Goal: Contribute content

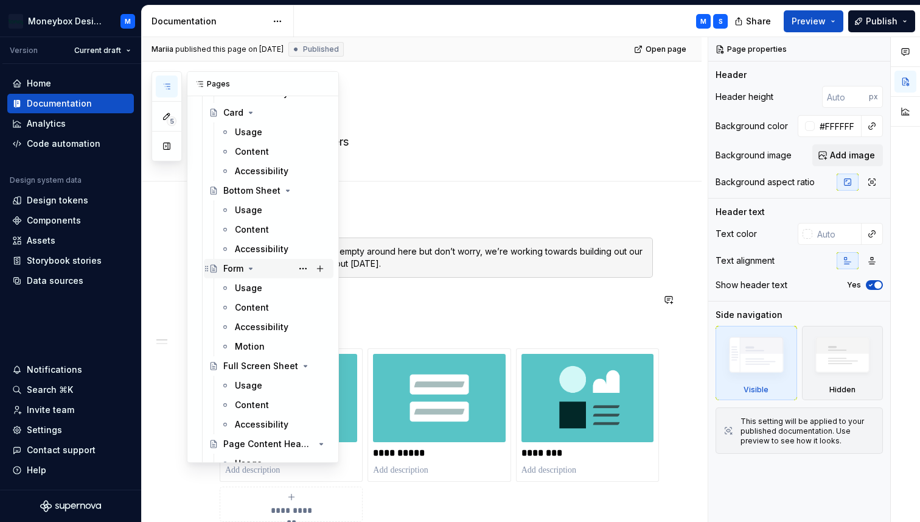
scroll to position [661, 0]
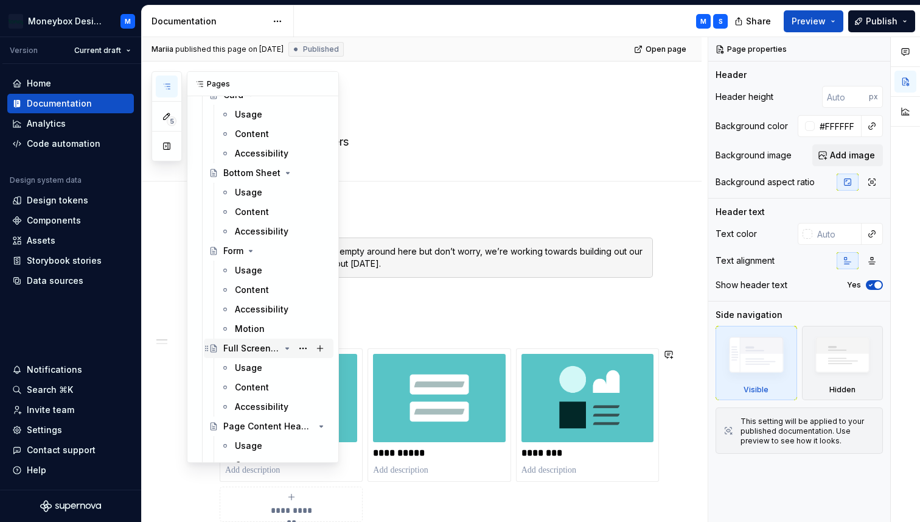
click at [237, 349] on div "Full Screen Sheet" at bounding box center [251, 348] width 57 height 12
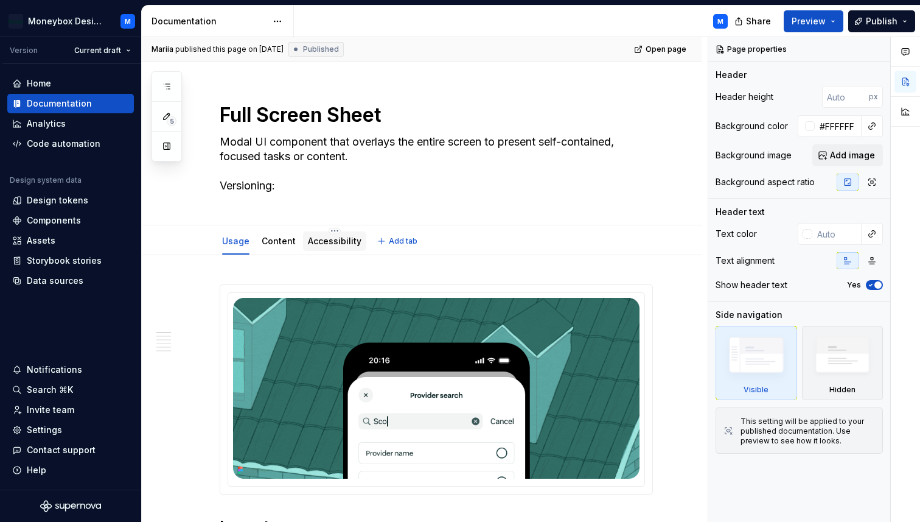
type textarea "*"
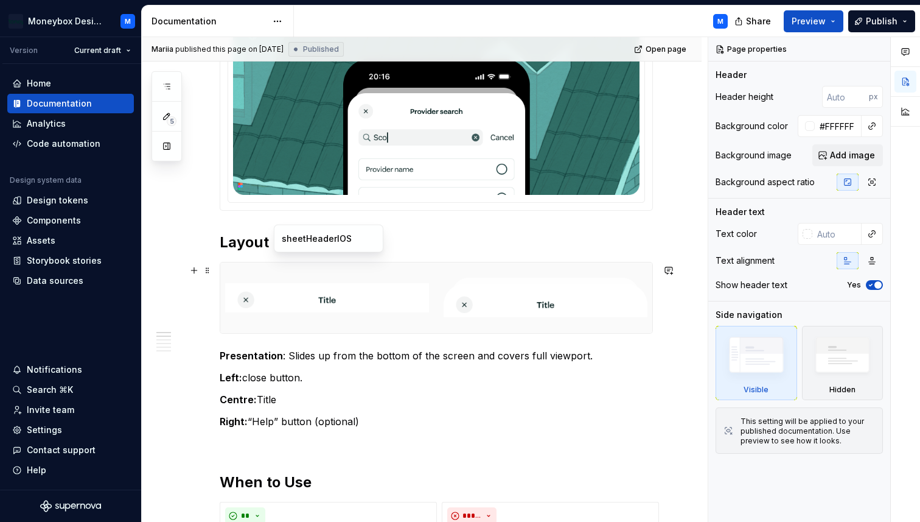
scroll to position [336, 0]
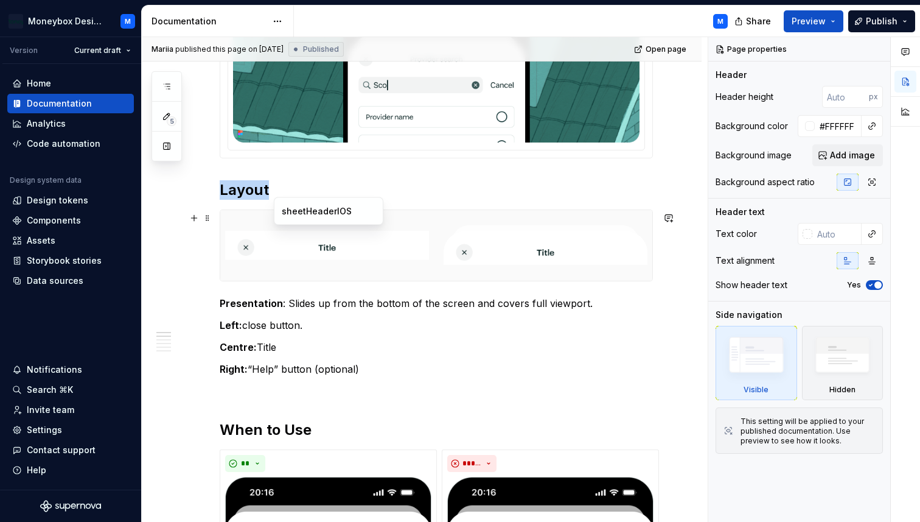
click at [298, 272] on img at bounding box center [327, 245] width 204 height 61
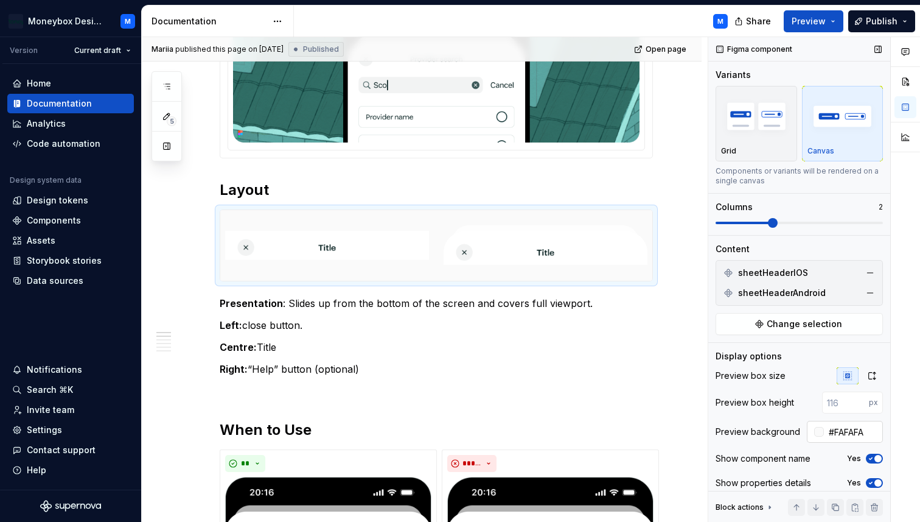
click at [820, 433] on div at bounding box center [819, 432] width 10 height 10
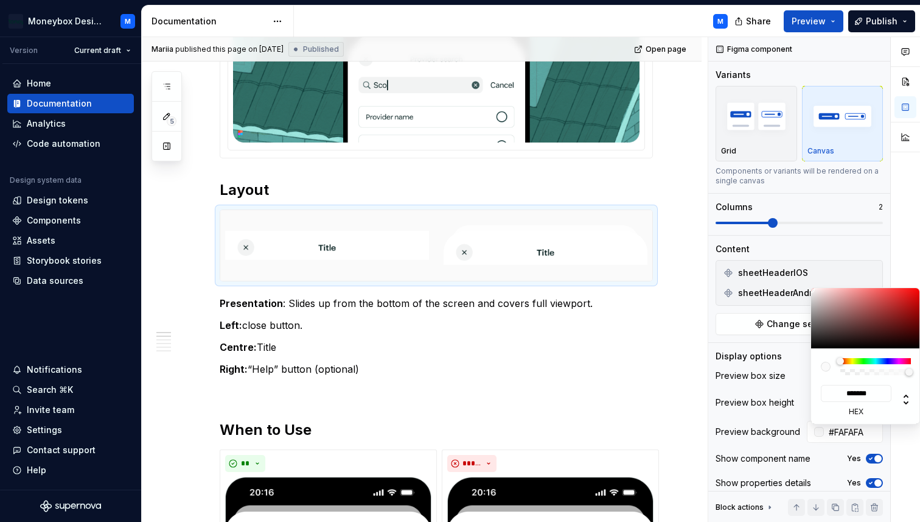
type input "#A29696"
type input "*******"
type input "#A59999"
type input "*******"
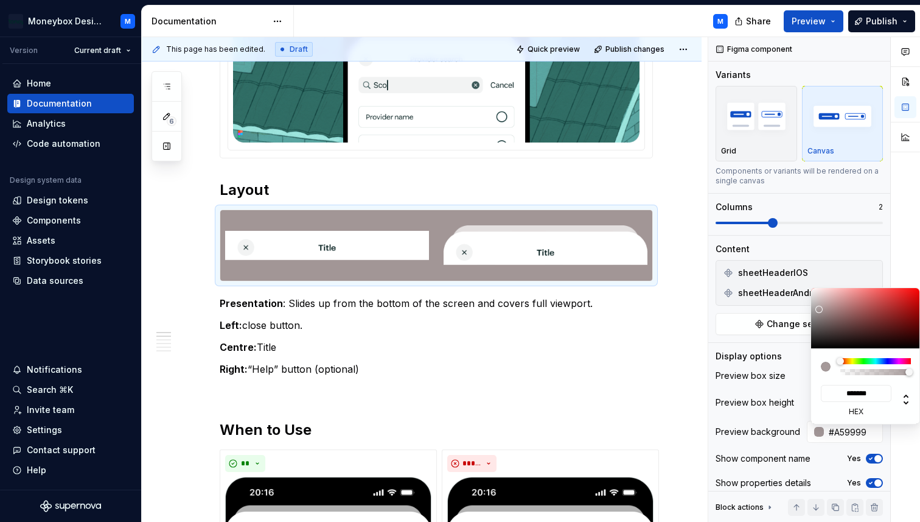
type input "#D1CFCF"
type input "*******"
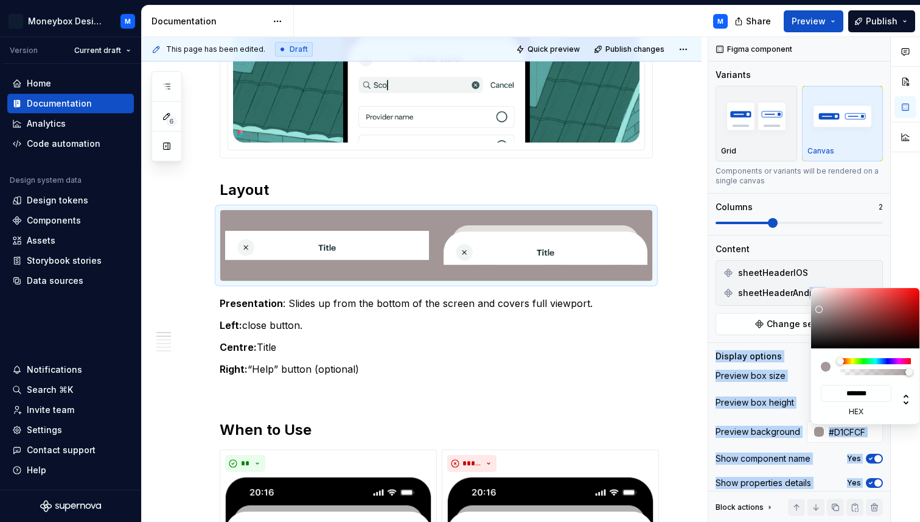
type input "#FFFFFF"
type input "*******"
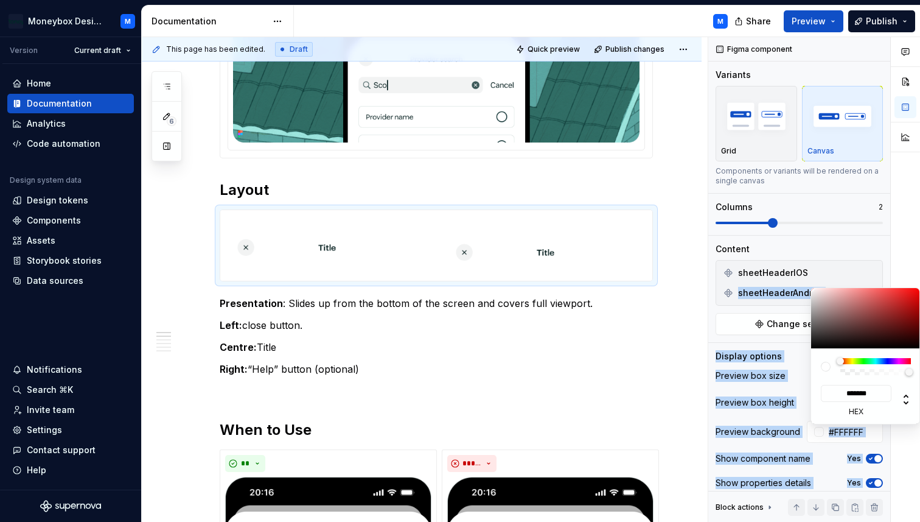
drag, startPoint x: 820, startPoint y: 310, endPoint x: 800, endPoint y: 279, distance: 37.0
click at [800, 279] on body "Moneybox Design System M Version Current draft Home Documentation Analytics Cod…" at bounding box center [460, 261] width 920 height 522
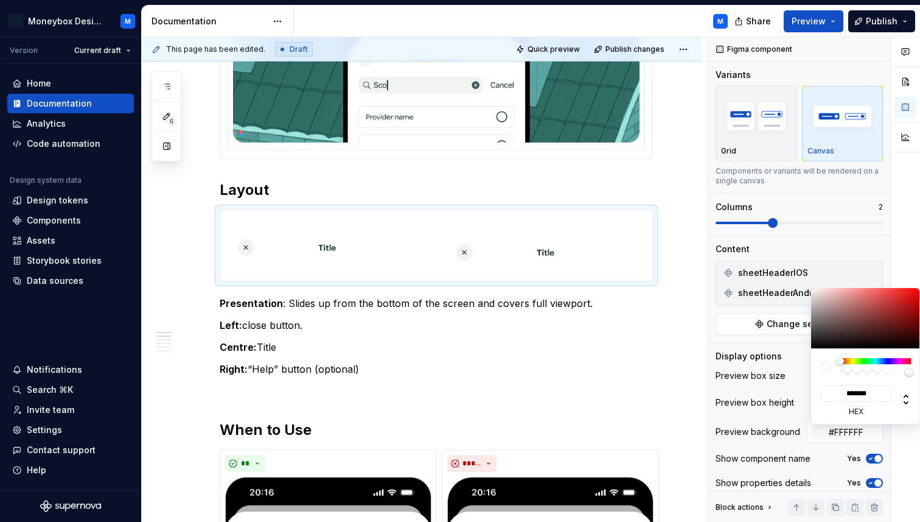
click at [350, 361] on html "Moneybox Design System M Version Current draft Home Documentation Analytics Cod…" at bounding box center [460, 261] width 920 height 522
click at [360, 365] on html "Moneybox Design System M Version Current draft Home Documentation Analytics Cod…" at bounding box center [460, 261] width 920 height 522
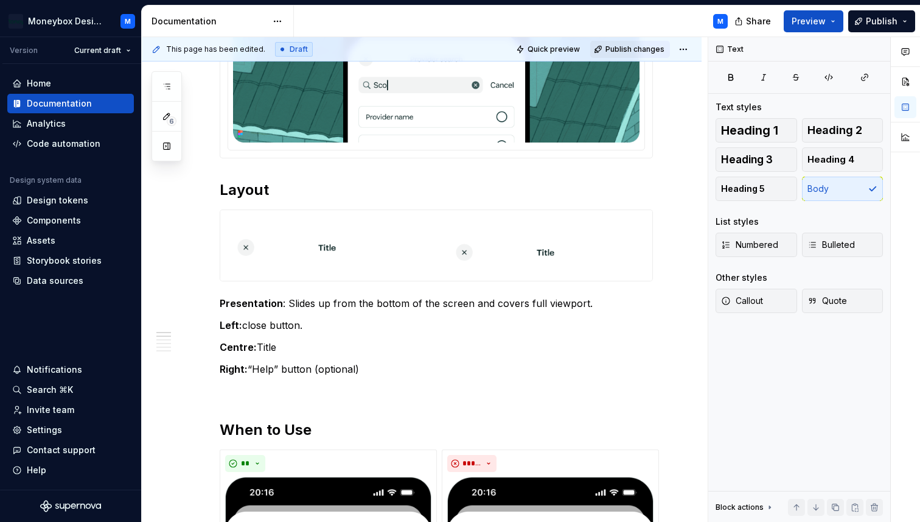
click at [643, 45] on span "Publish changes" at bounding box center [635, 49] width 59 height 10
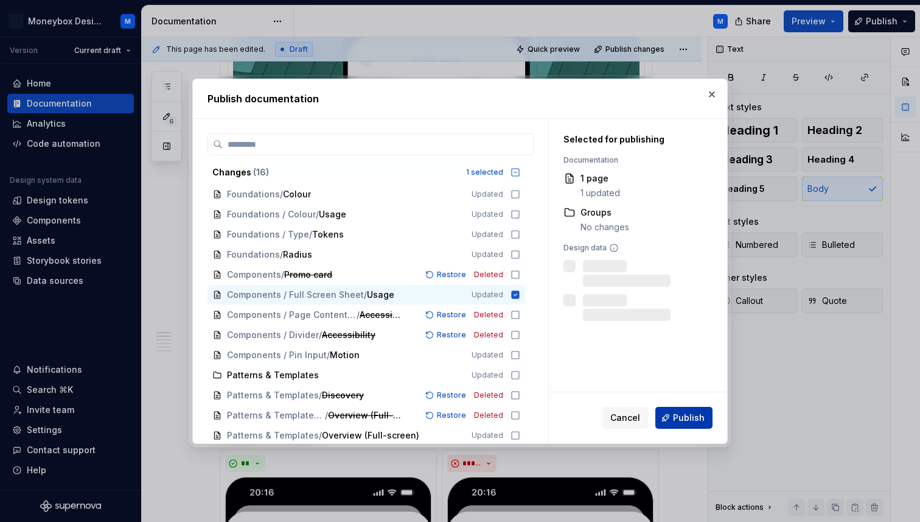
click at [684, 419] on span "Publish" at bounding box center [689, 417] width 32 height 12
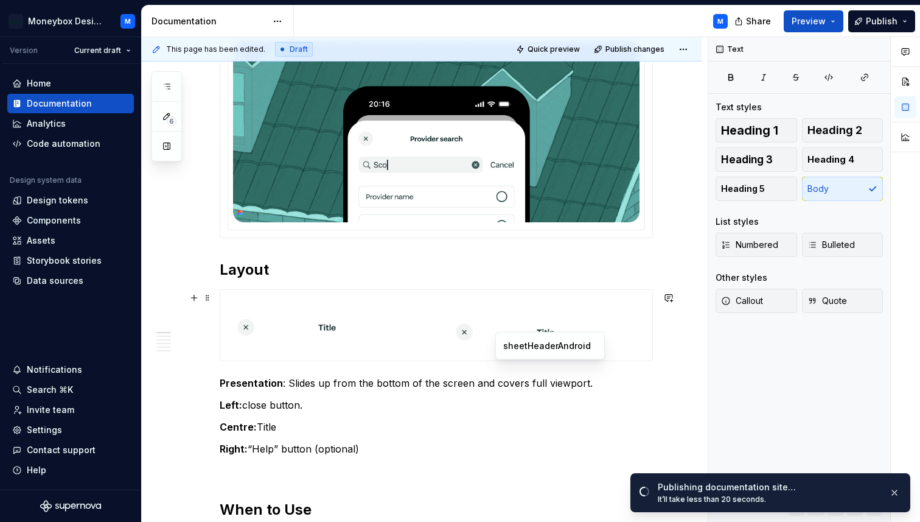
scroll to position [0, 0]
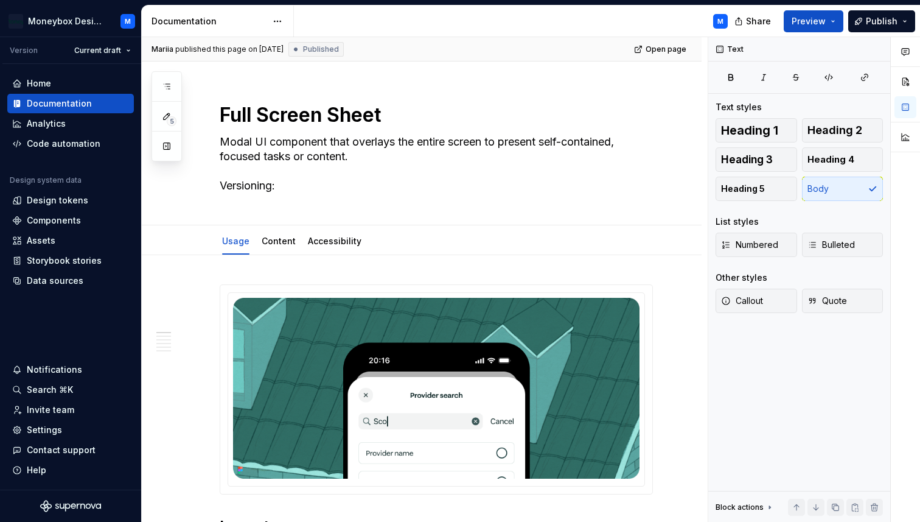
type textarea "*"
